Goal: Task Accomplishment & Management: Manage account settings

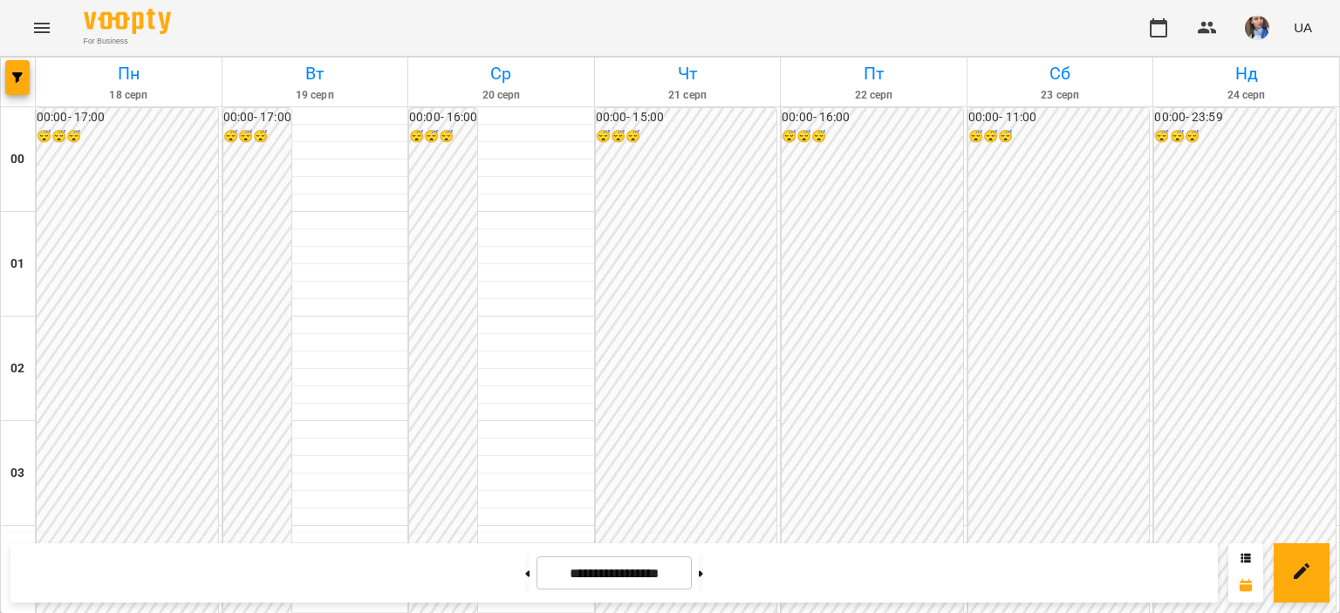
scroll to position [1735, 0]
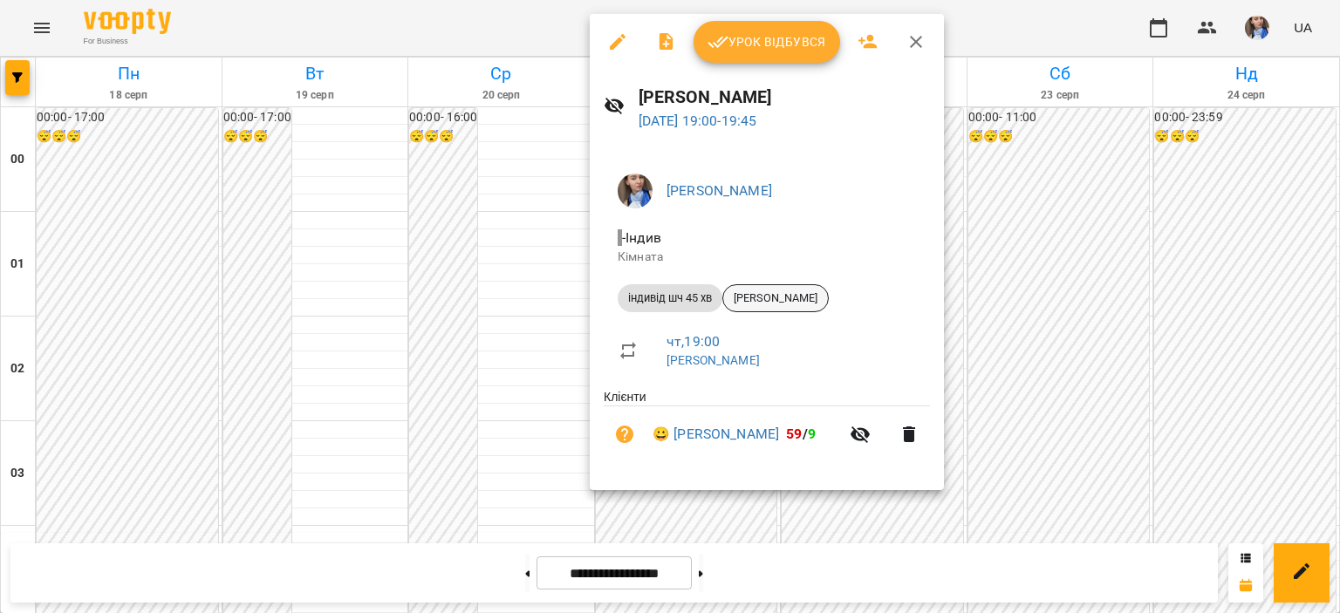
click at [800, 301] on span "[PERSON_NAME]" at bounding box center [775, 298] width 105 height 16
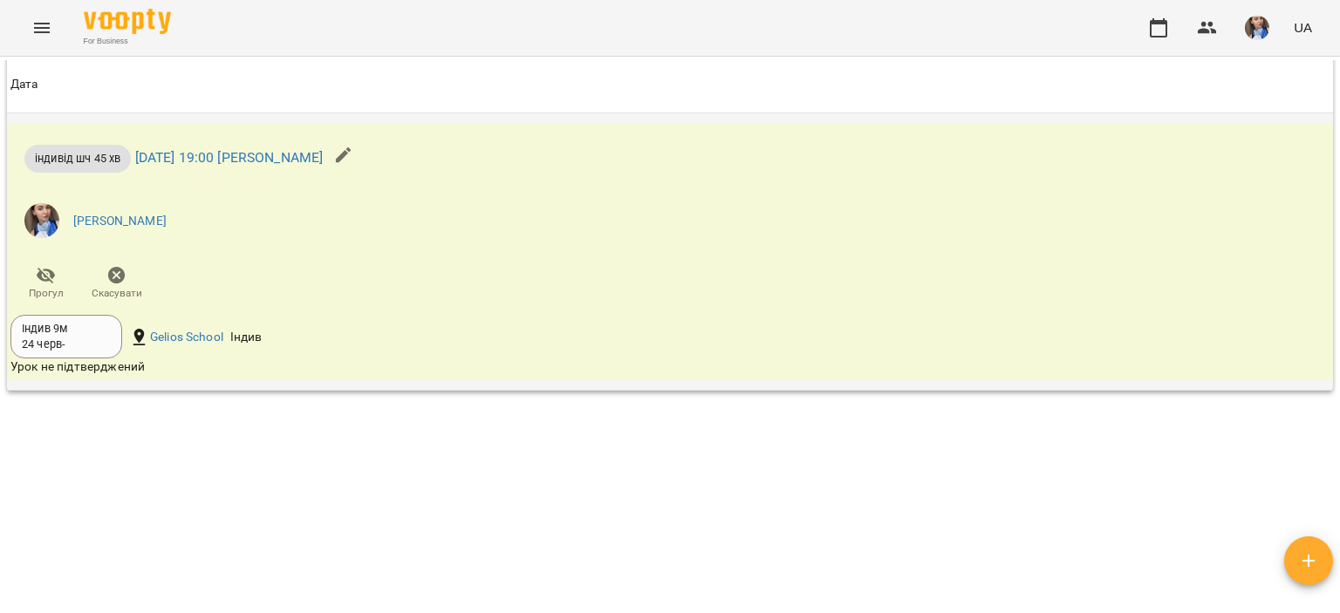
scroll to position [1924, 0]
click at [131, 278] on span "Скасувати" at bounding box center [117, 282] width 50 height 35
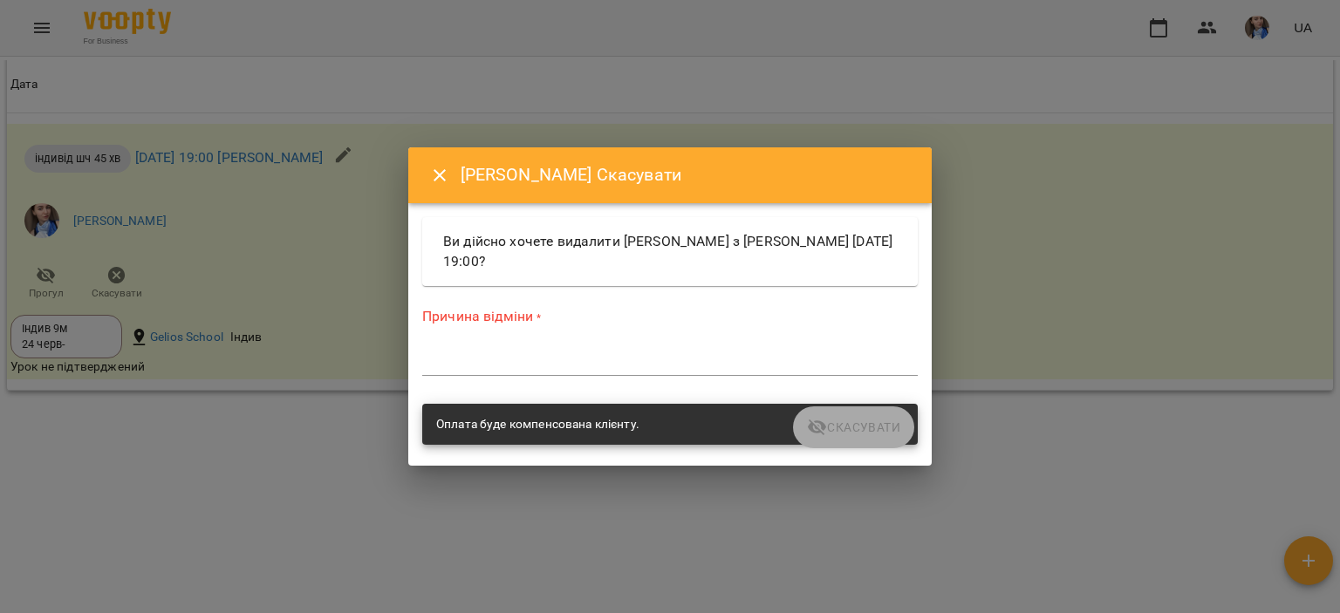
click at [550, 367] on textarea at bounding box center [670, 361] width 496 height 17
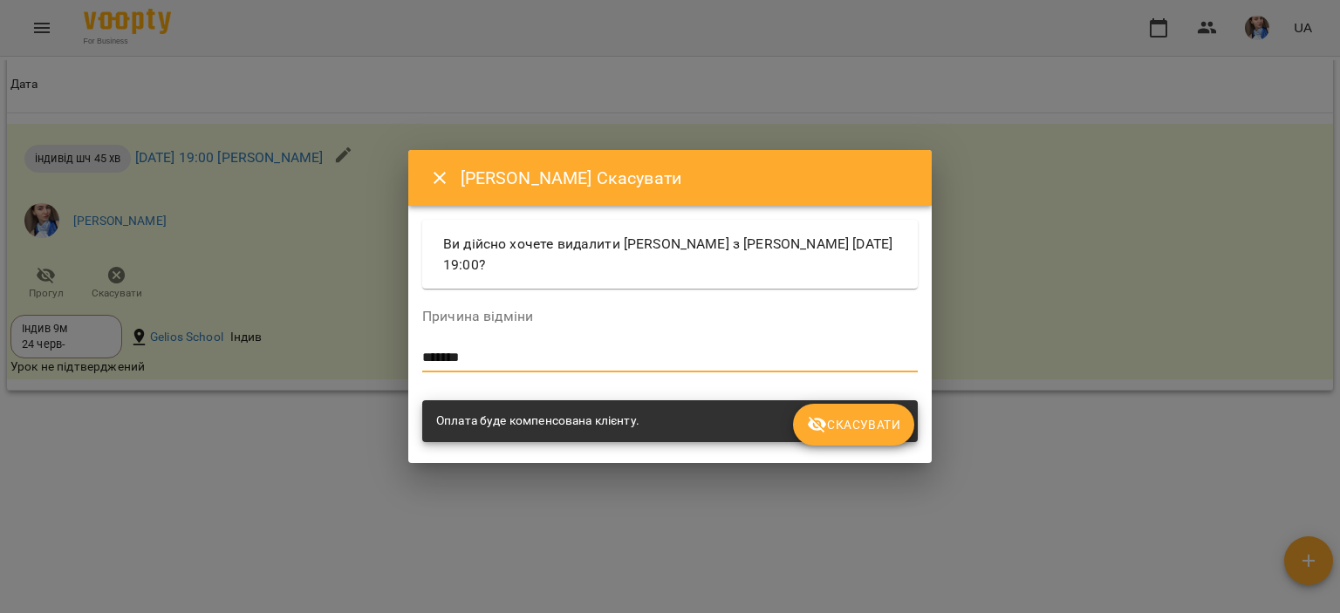
type textarea "*******"
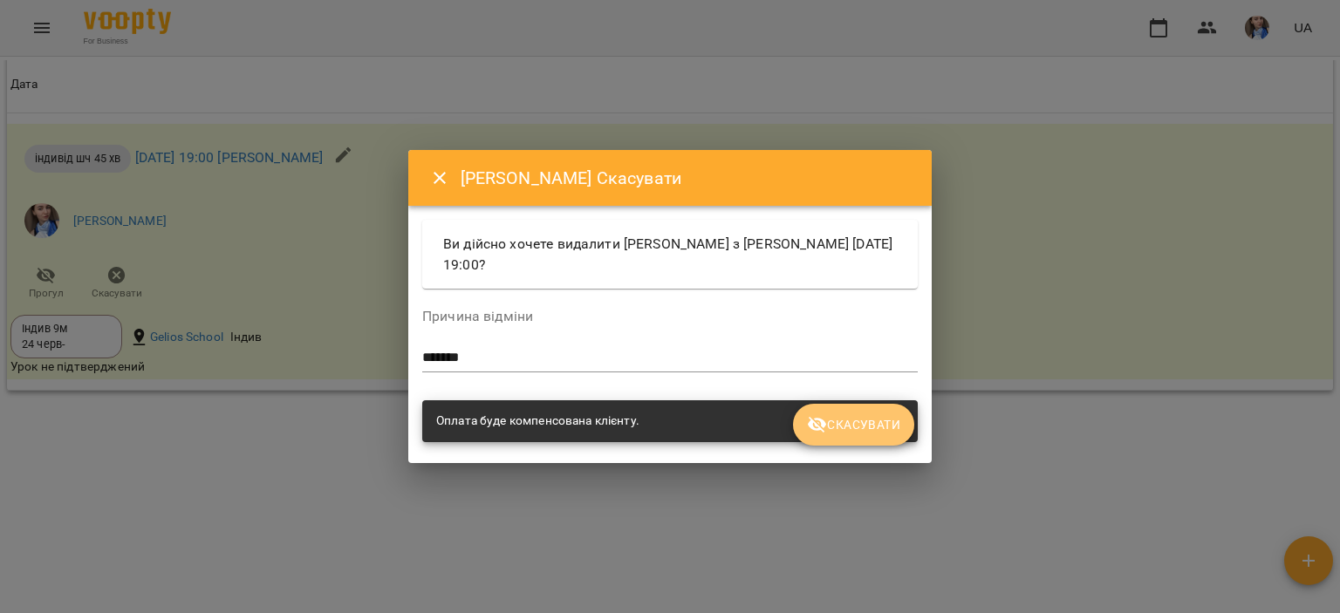
drag, startPoint x: 890, startPoint y: 434, endPoint x: 887, endPoint y: 449, distance: 15.9
click at [891, 434] on span "Скасувати" at bounding box center [853, 424] width 93 height 21
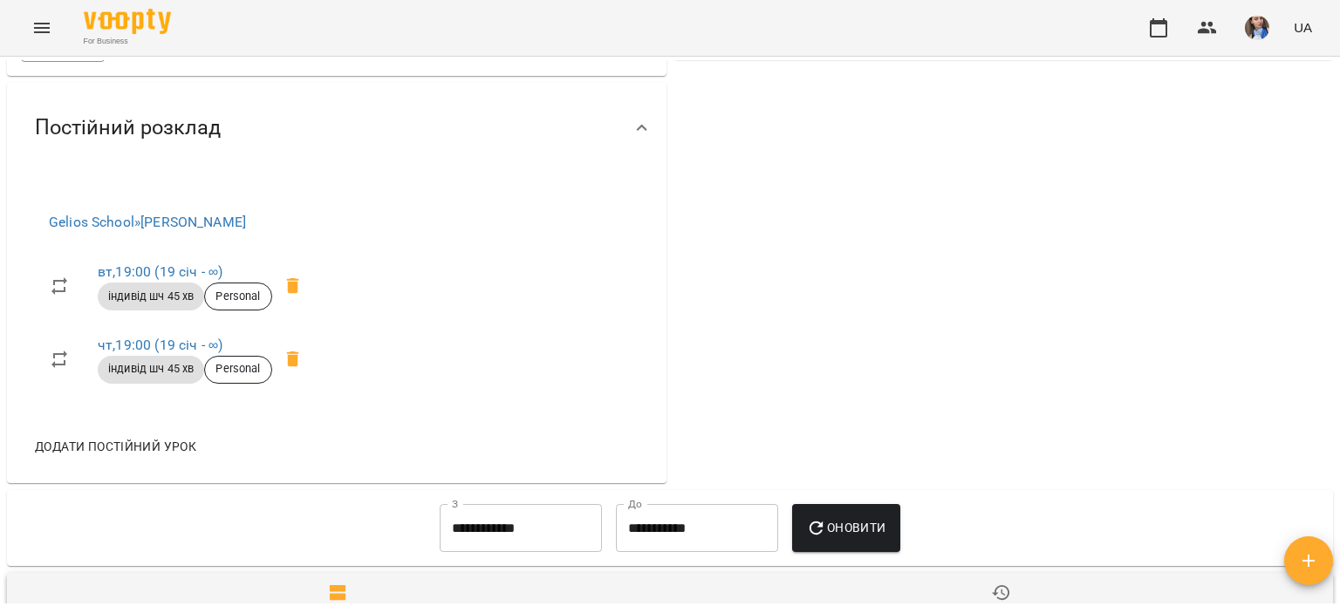
scroll to position [543, 0]
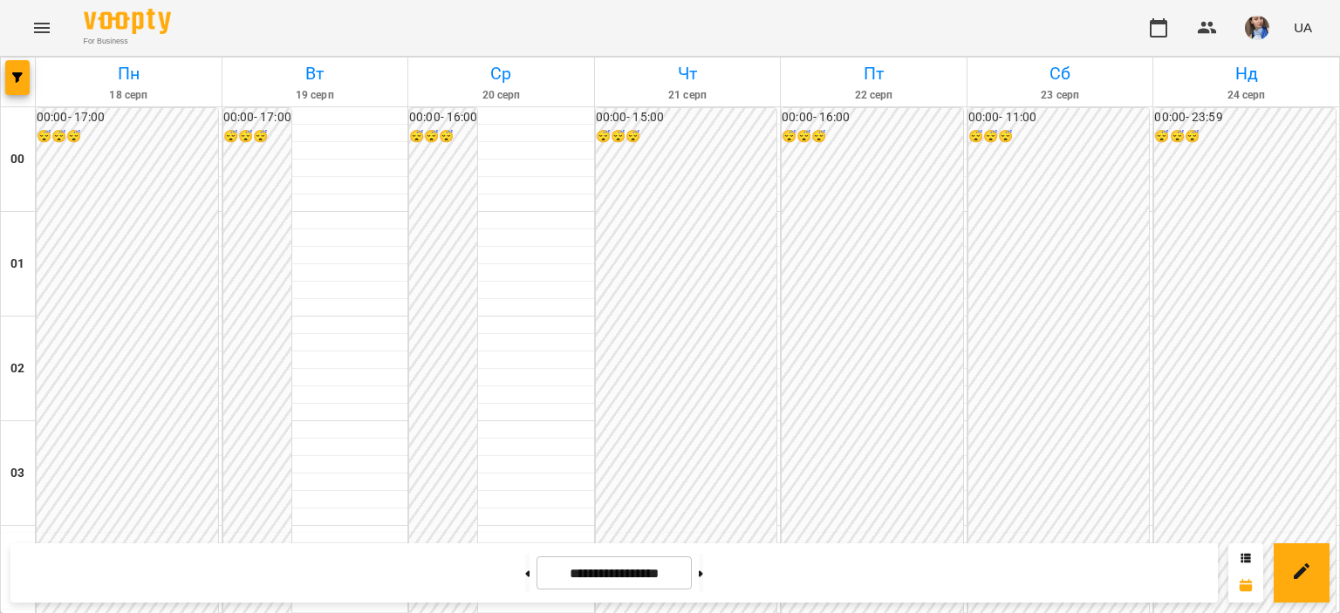
scroll to position [1386, 0]
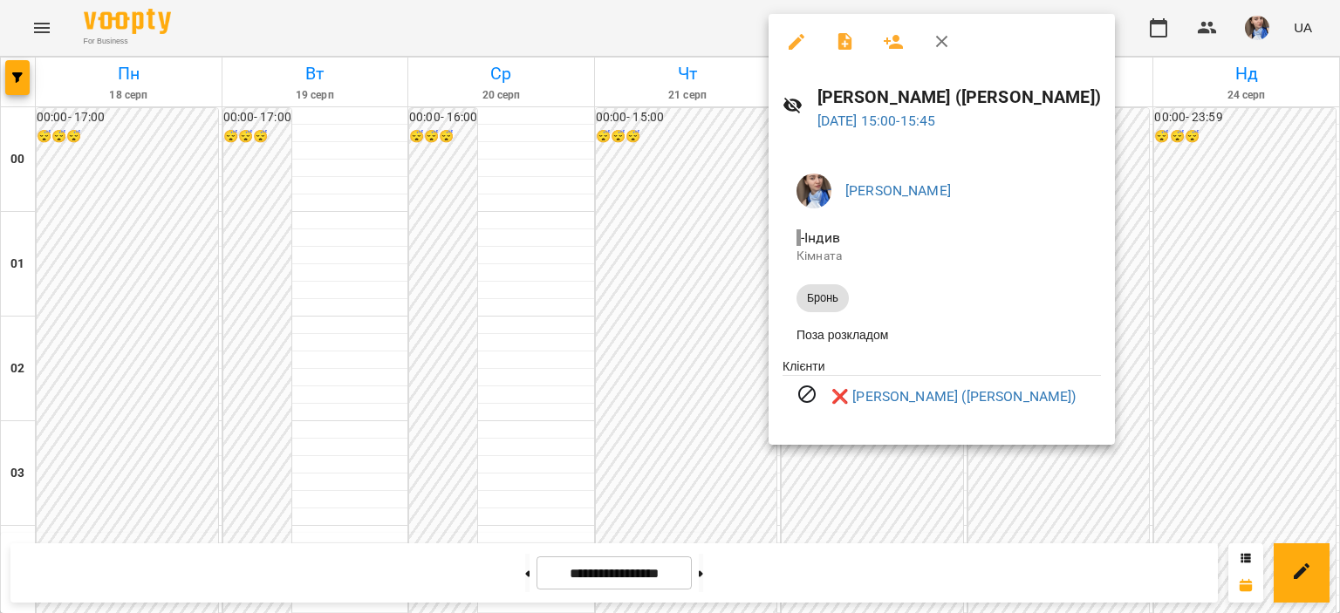
click at [693, 24] on div at bounding box center [670, 306] width 1340 height 613
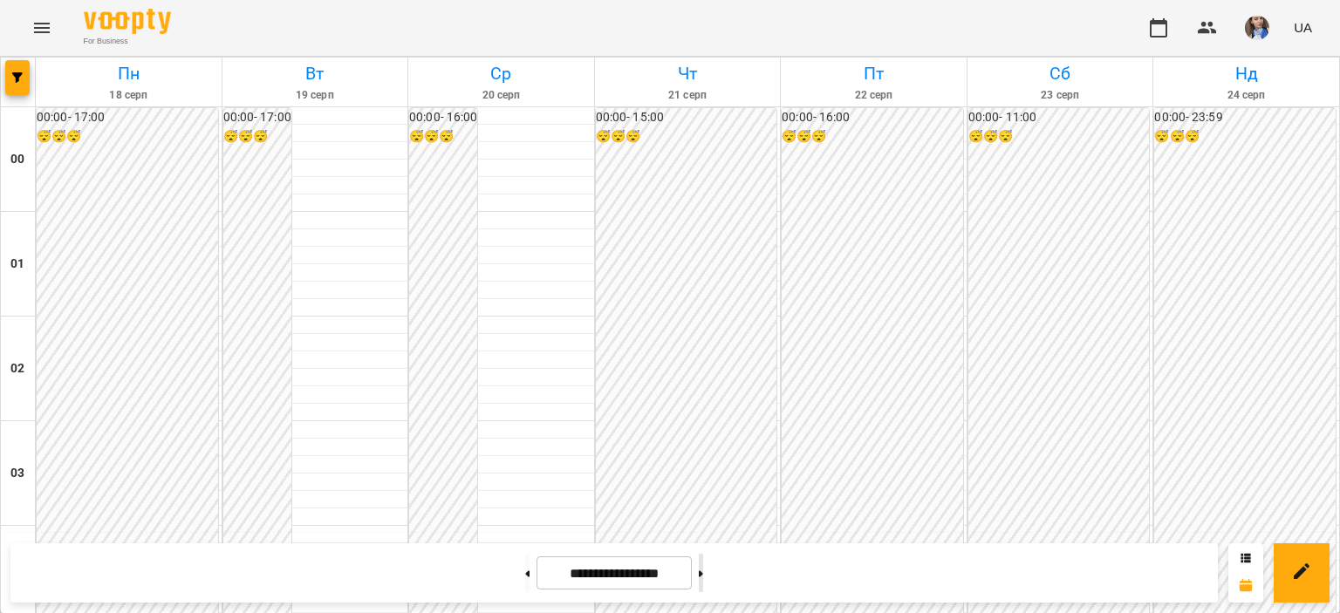
click at [703, 568] on button at bounding box center [701, 573] width 4 height 38
click at [525, 561] on button at bounding box center [527, 573] width 4 height 38
type input "**********"
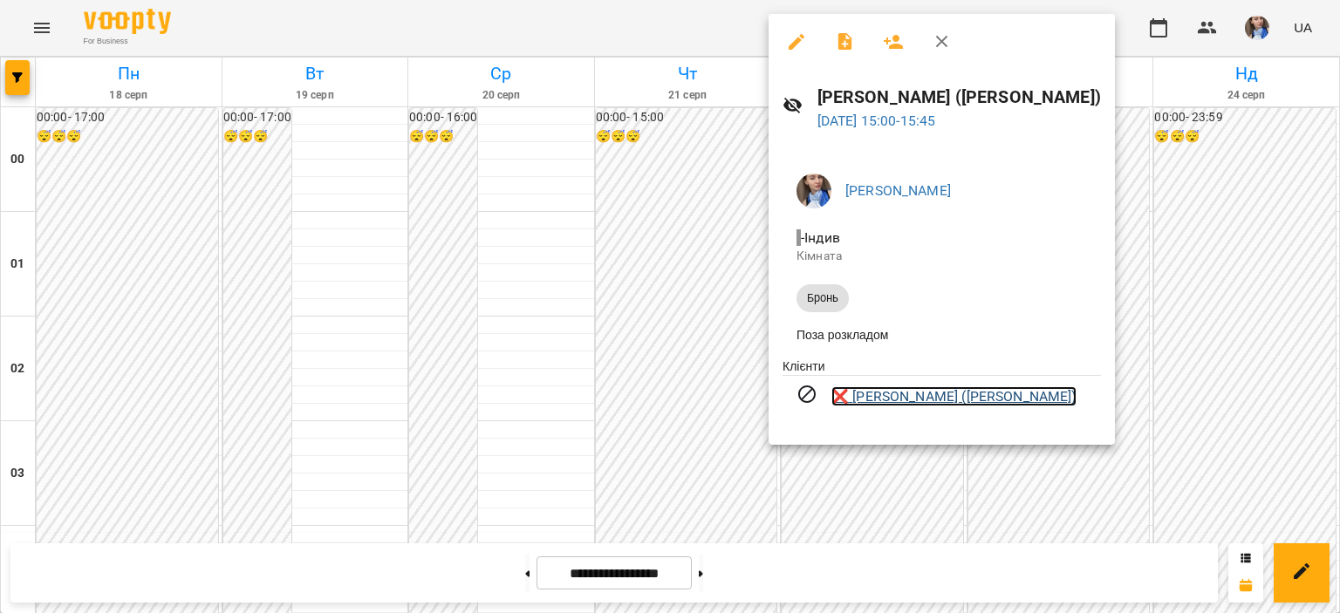
click at [993, 397] on link "❌ Еллана Елдорадівна Массінґе (Ellana Eldoradivna Massingue)" at bounding box center [953, 396] width 245 height 21
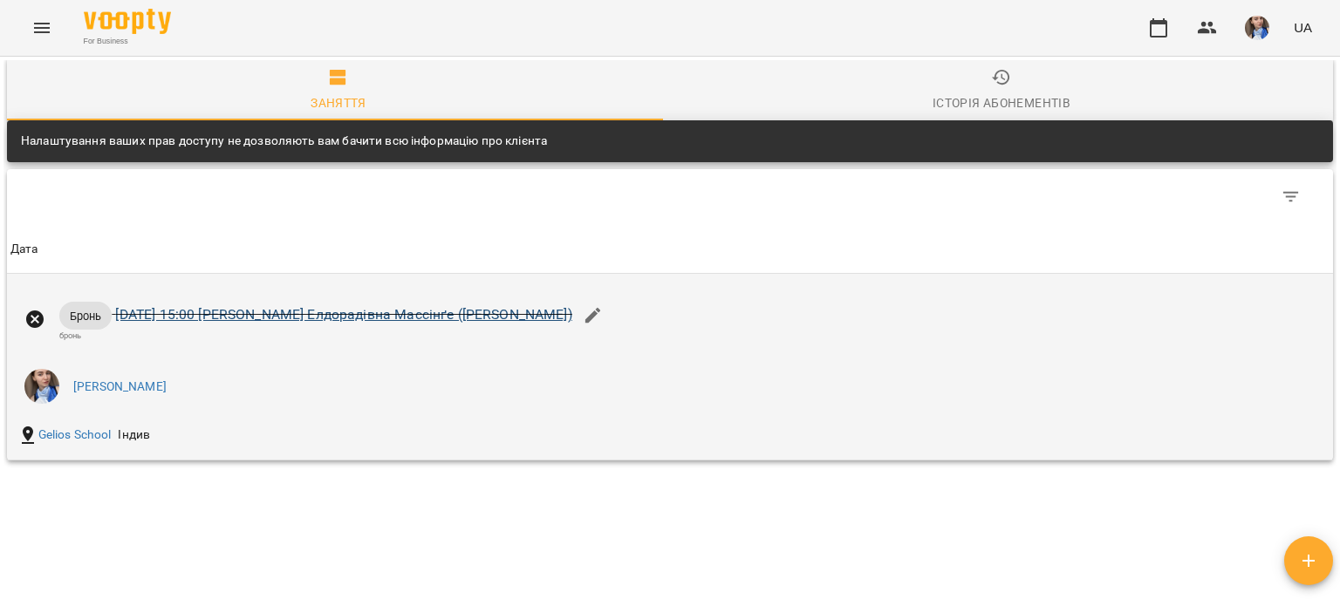
scroll to position [1512, 0]
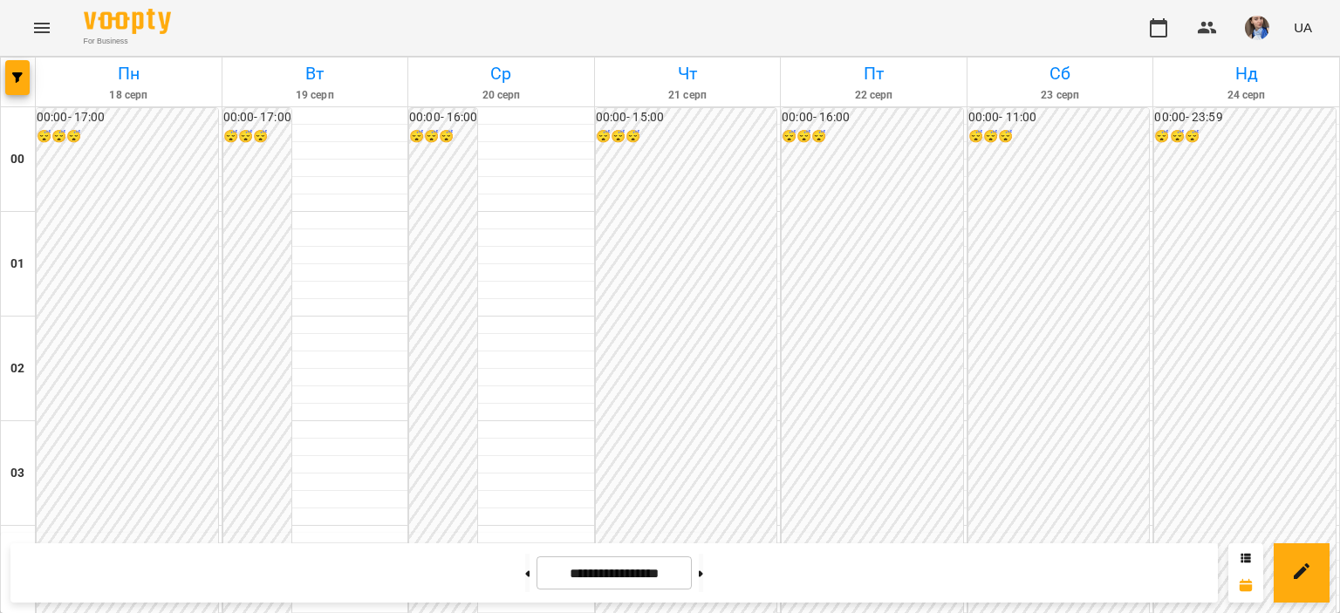
scroll to position [2006, 0]
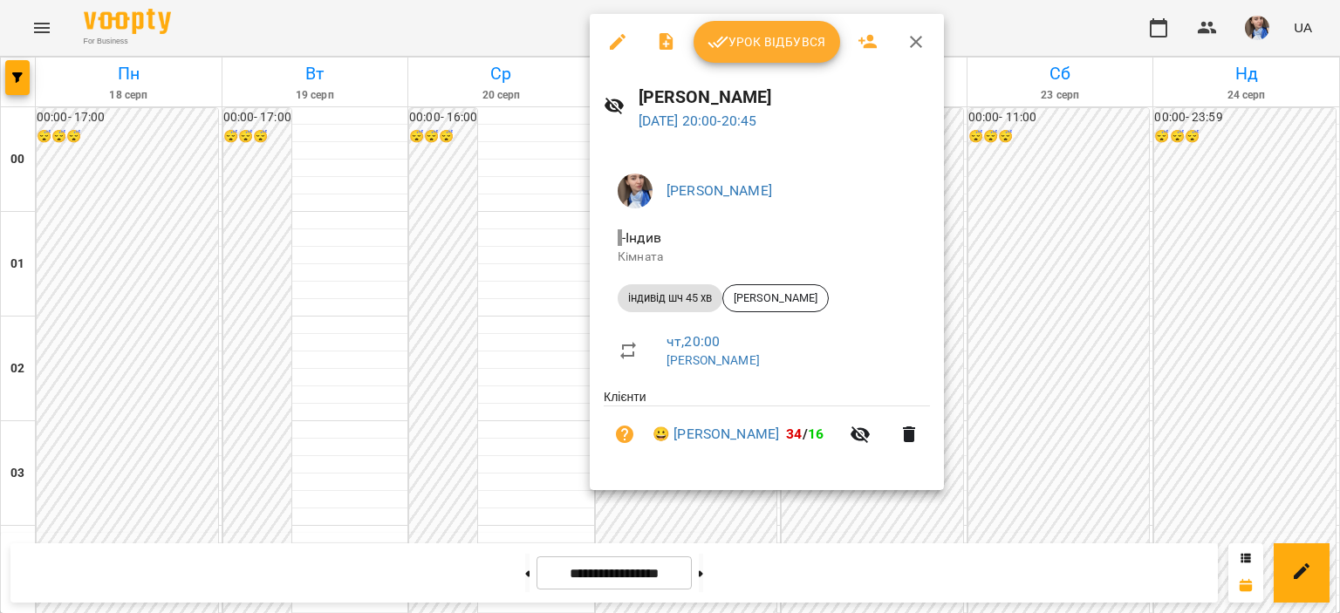
click at [544, 44] on div at bounding box center [670, 306] width 1340 height 613
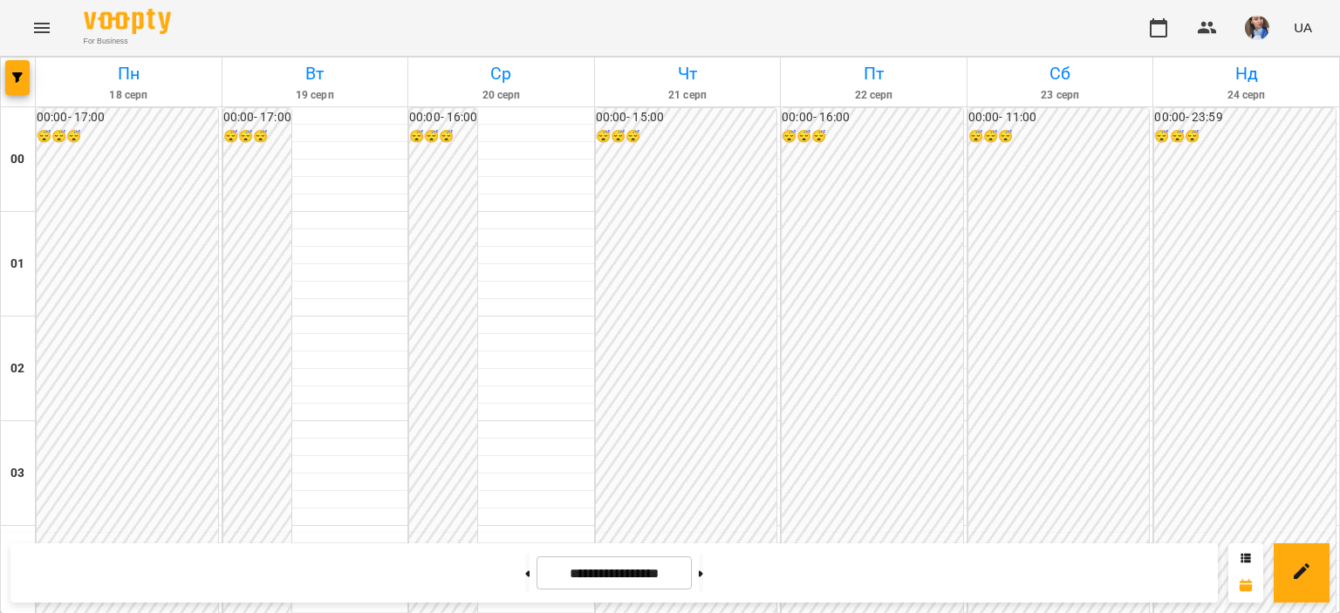
scroll to position [1745, 0]
click at [703, 575] on button at bounding box center [701, 573] width 4 height 38
click at [525, 568] on button at bounding box center [527, 573] width 4 height 38
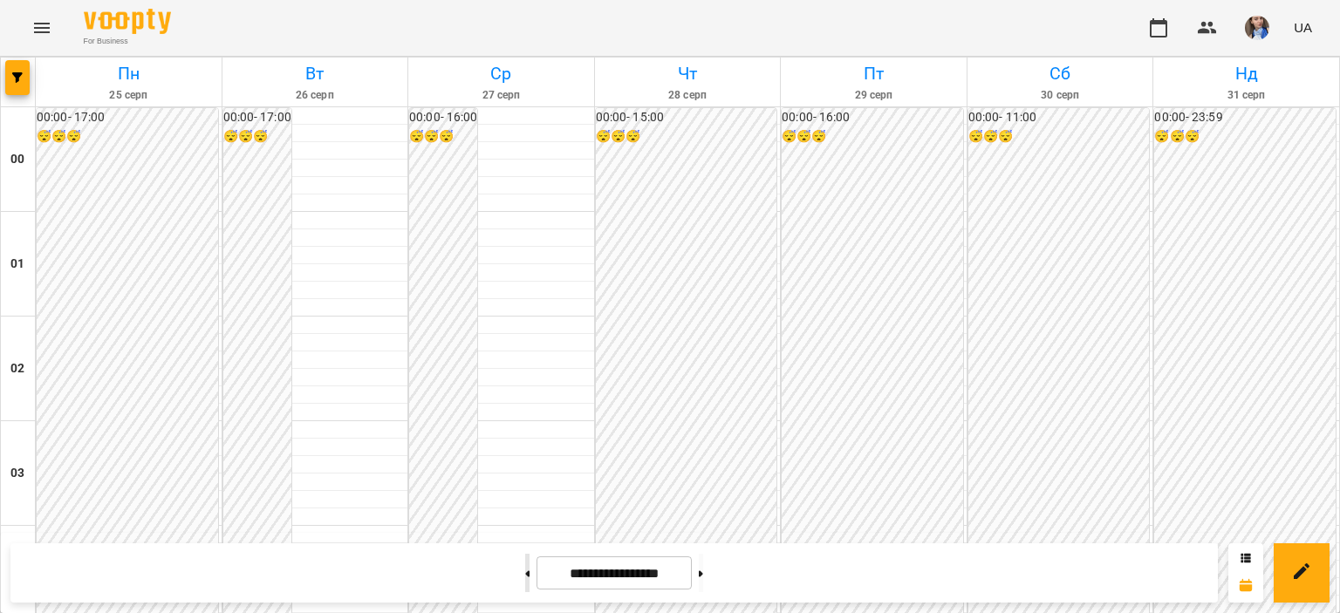
type input "**********"
